Goal: Book appointment/travel/reservation

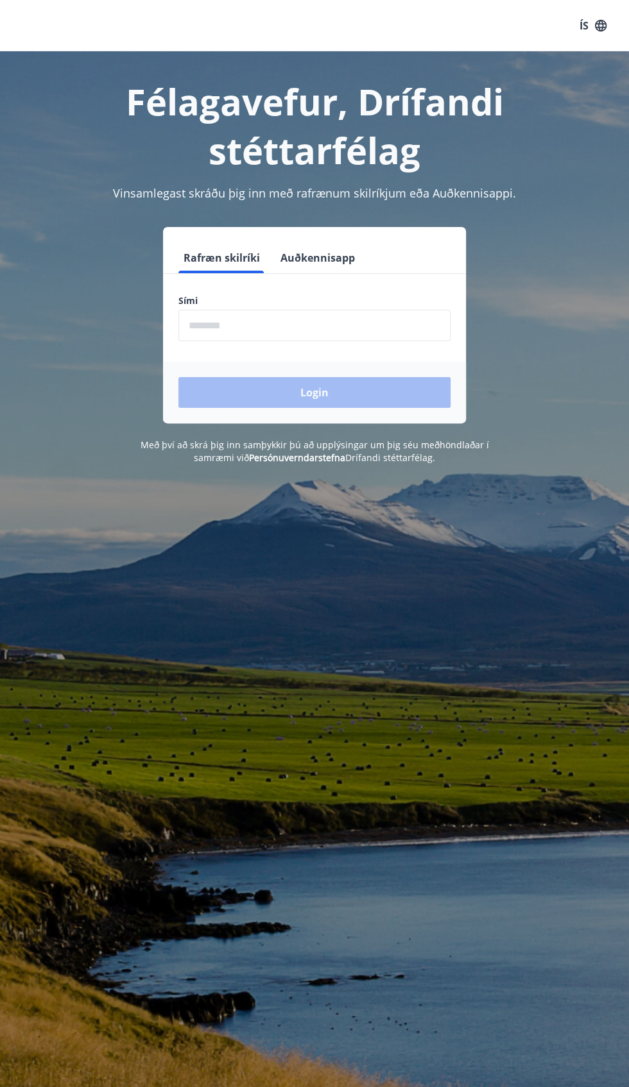
click at [339, 325] on input "phone" at bounding box center [314, 325] width 272 height 31
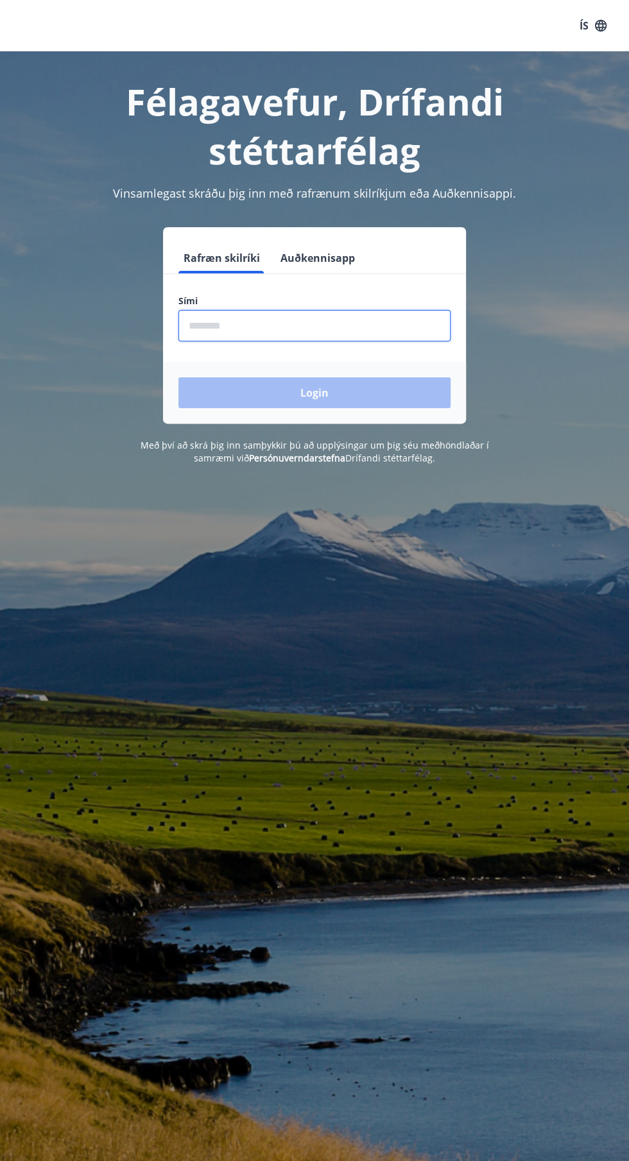
type input "********"
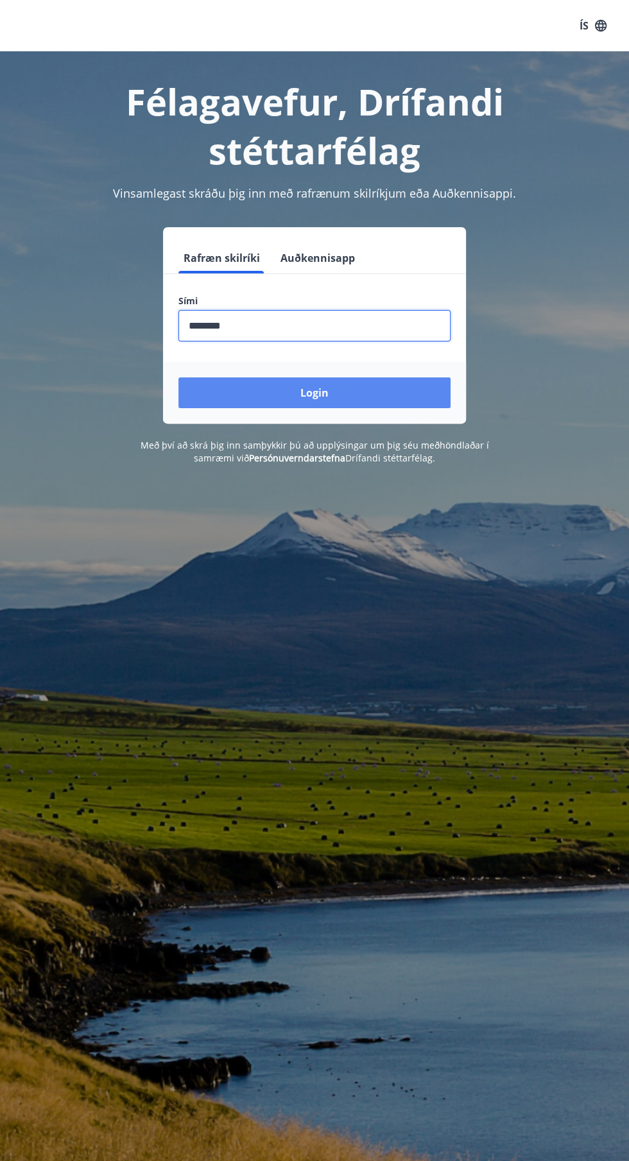
click at [408, 399] on button "Login" at bounding box center [314, 392] width 272 height 31
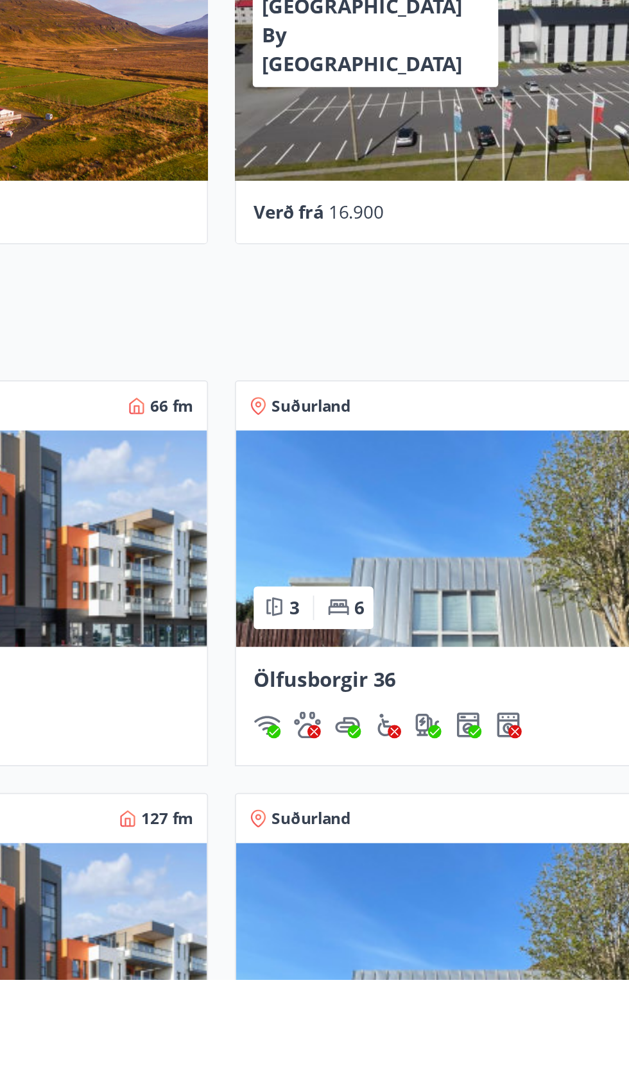
scroll to position [321, 0]
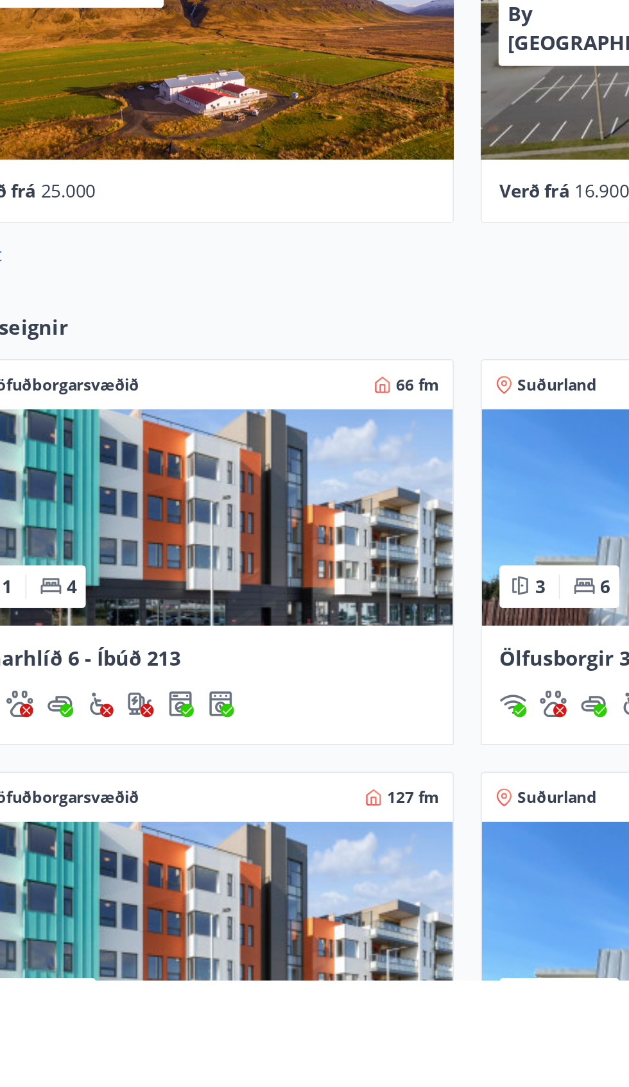
click at [235, 1074] on img at bounding box center [161, 1058] width 290 height 124
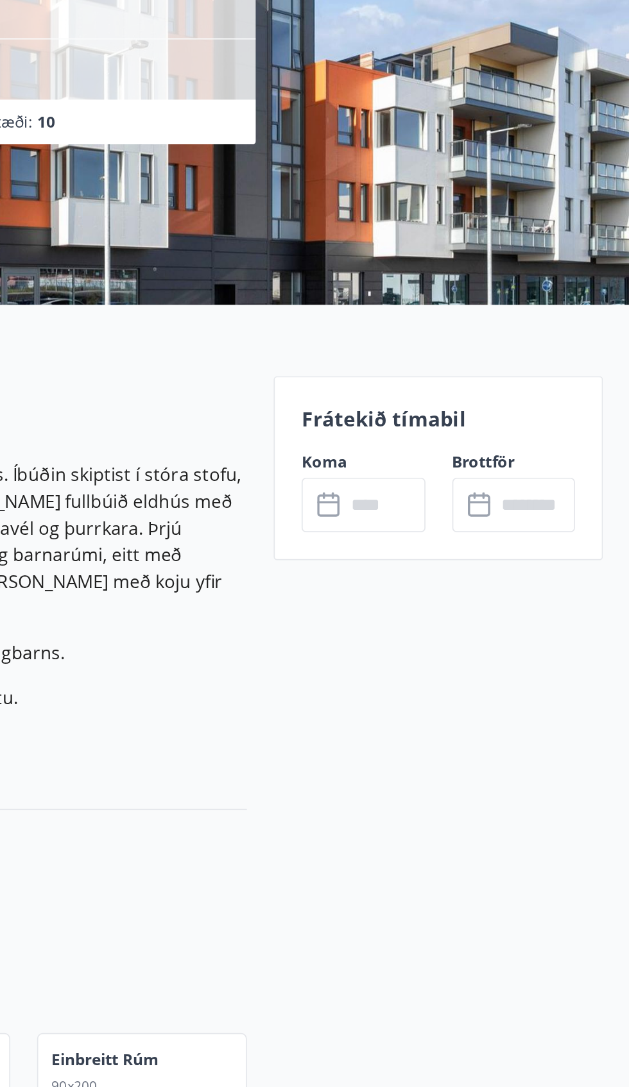
scroll to position [69, 0]
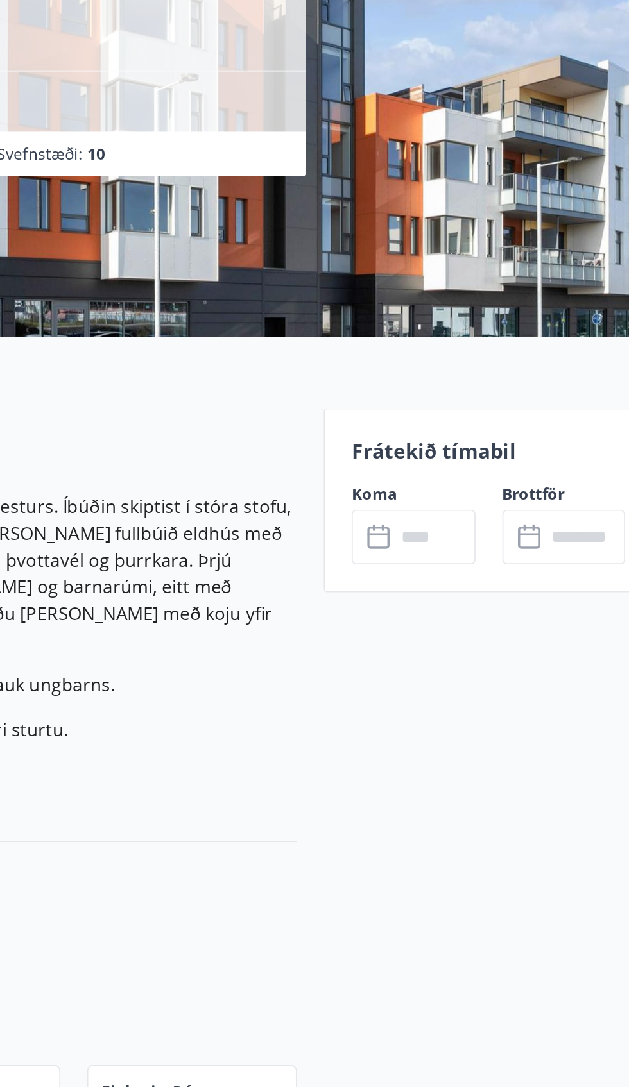
click at [516, 399] on div "Frátekið tímabil Koma ​ ​ Brottför ​ ​" at bounding box center [518, 410] width 189 height 106
click at [520, 379] on p "Frátekið tímabil" at bounding box center [518, 381] width 157 height 17
click at [552, 421] on input "text" at bounding box center [574, 431] width 46 height 31
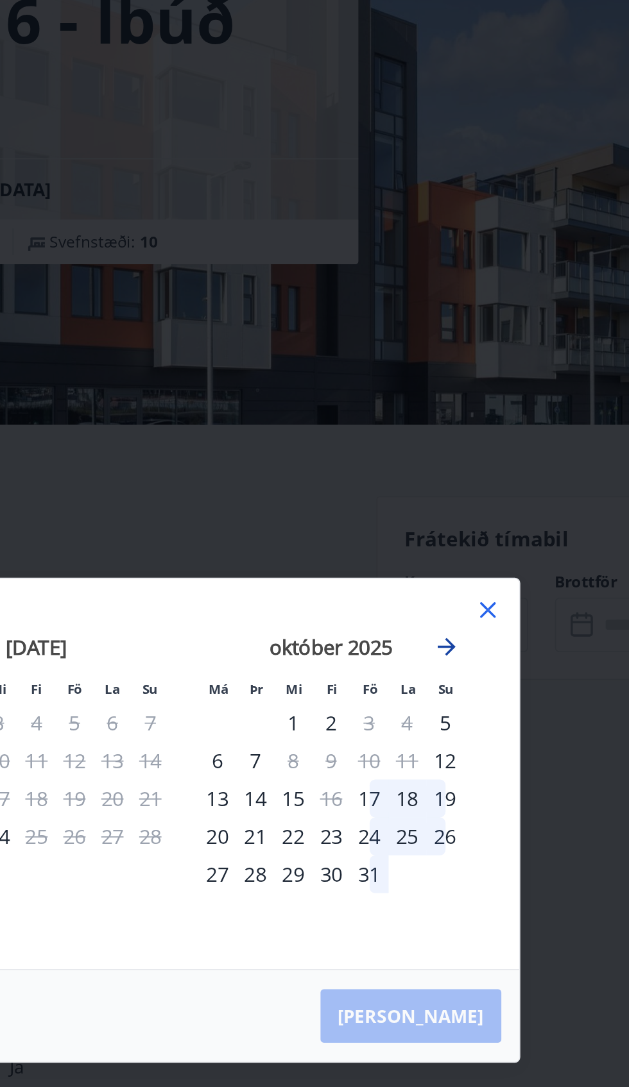
click at [459, 444] on icon "Move forward to switch to the next month." at bounding box center [464, 444] width 10 height 10
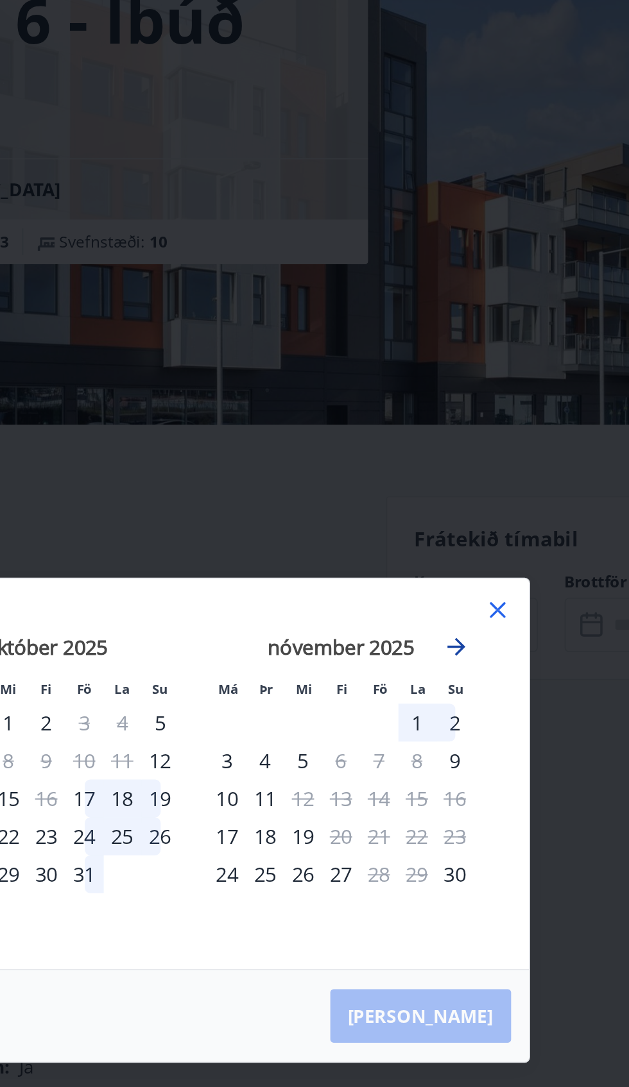
click at [464, 445] on icon "Move forward to switch to the next month." at bounding box center [464, 443] width 15 height 15
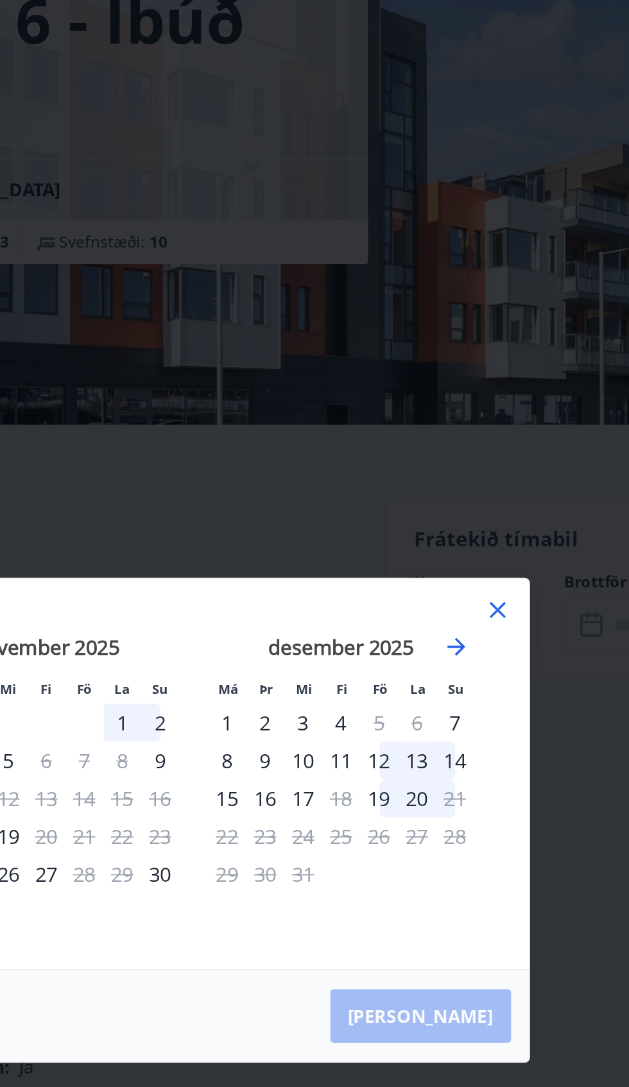
click at [539, 564] on div "Má Þr Mi Fi Fö La Su Má Þr Mi Fi Fö La Su [DATE] 1 2 3 4 5 6 7 8 9 10 11 12 13 …" at bounding box center [314, 543] width 629 height 1087
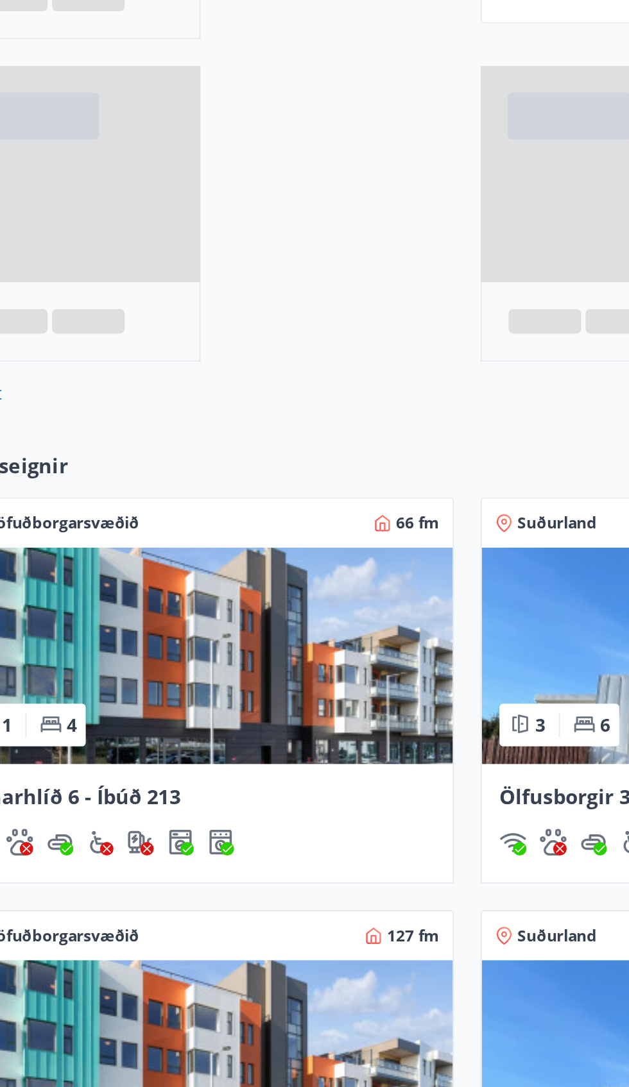
scroll to position [200, 0]
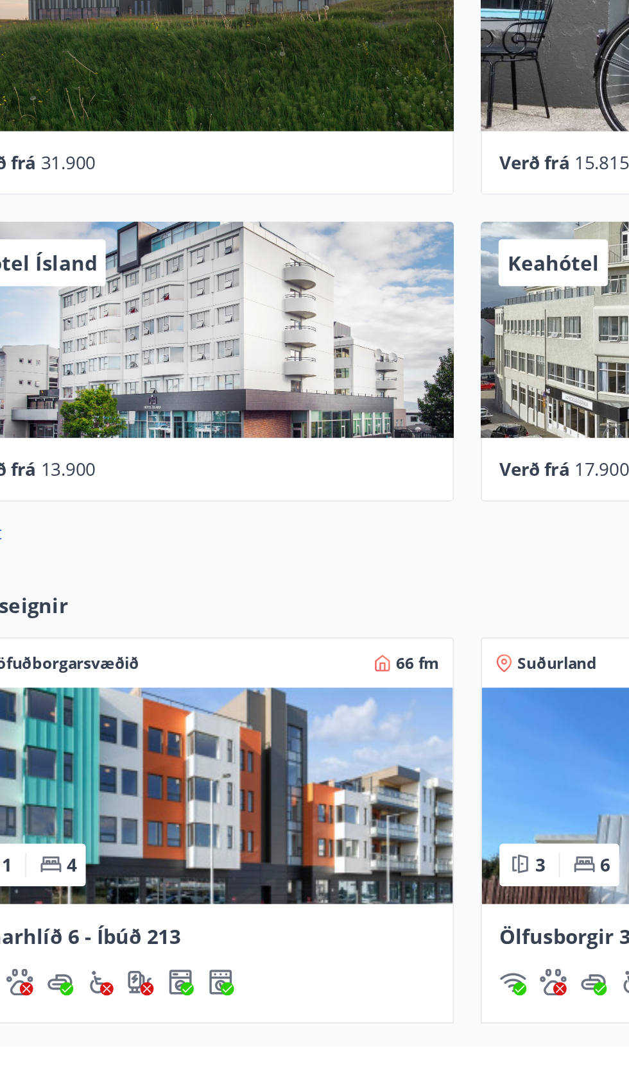
click at [246, 951] on img at bounding box center [161, 943] width 290 height 124
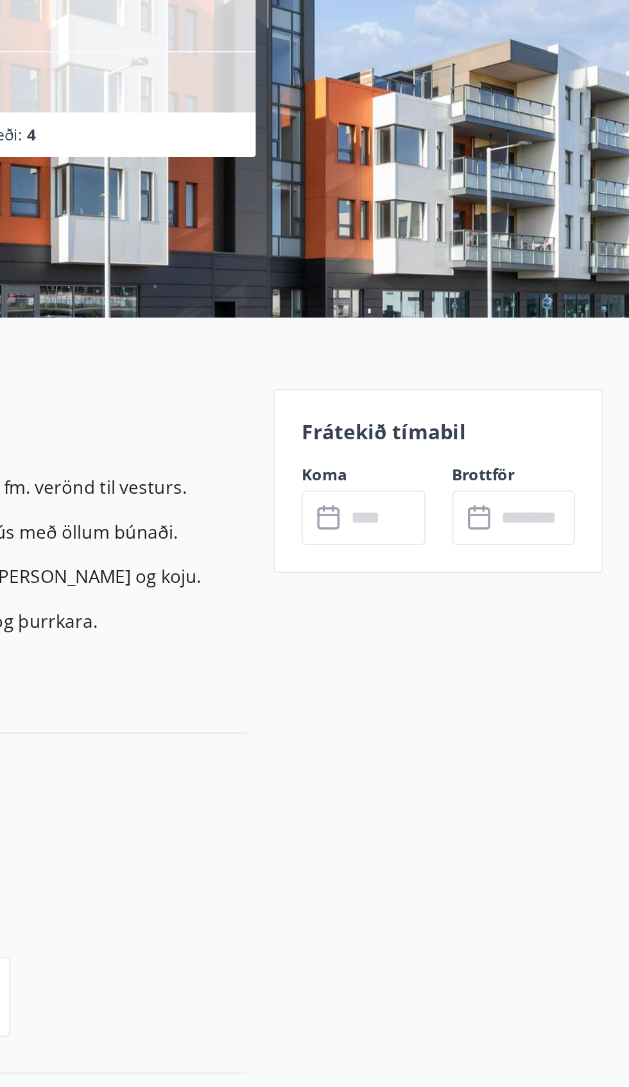
scroll to position [71, 0]
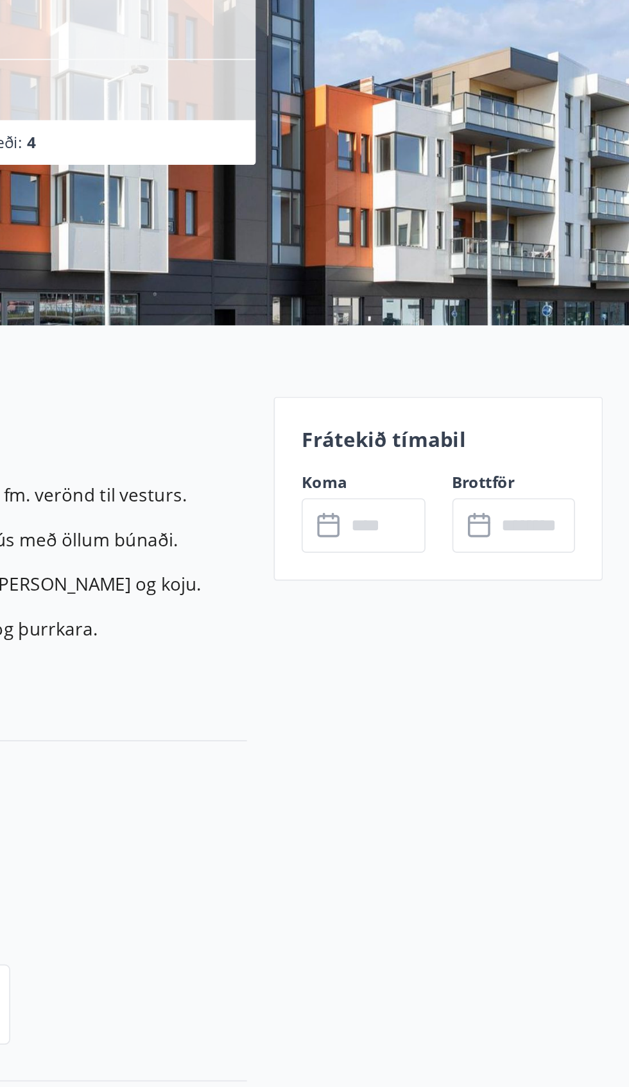
click at [533, 377] on p "Frátekið tímabil" at bounding box center [518, 379] width 157 height 17
click at [553, 417] on input "text" at bounding box center [574, 429] width 46 height 31
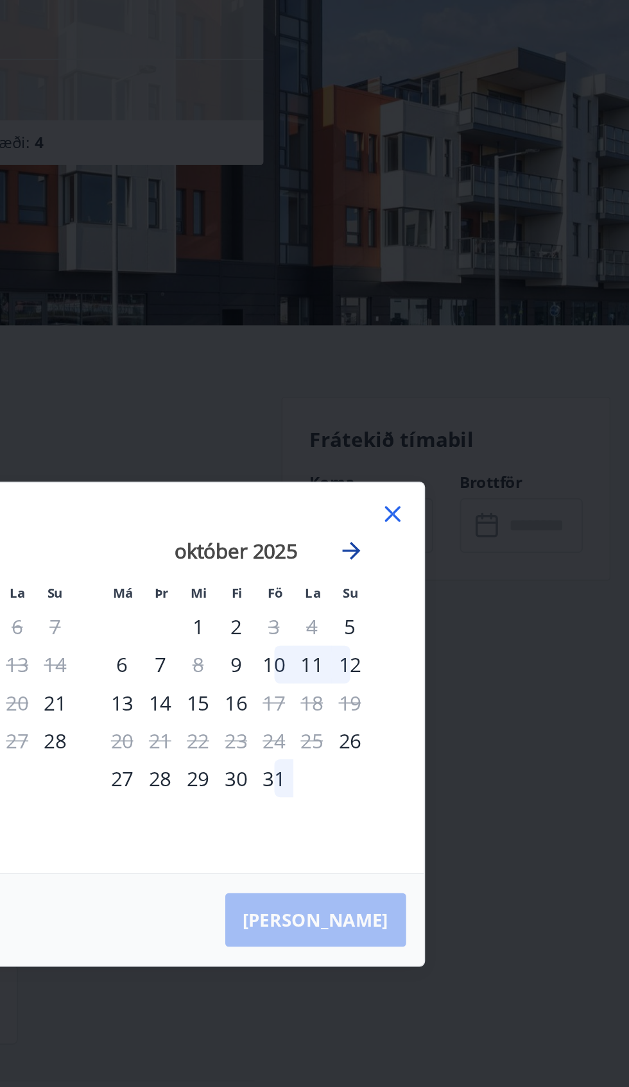
click at [464, 444] on icon "Move forward to switch to the next month." at bounding box center [464, 444] width 10 height 10
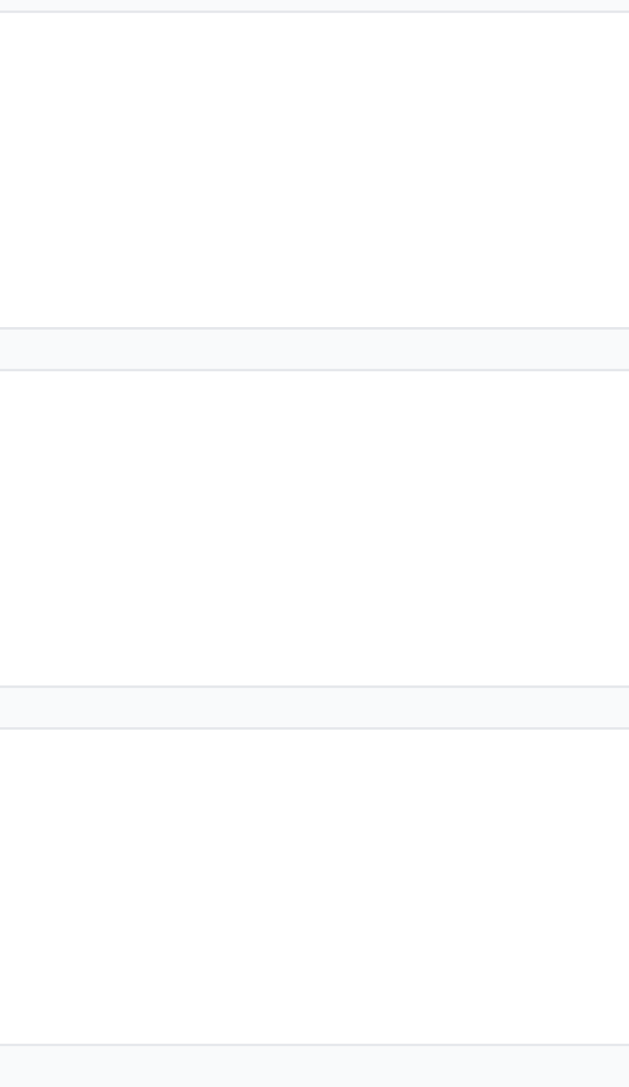
scroll to position [200, 0]
